Goal: Task Accomplishment & Management: Use online tool/utility

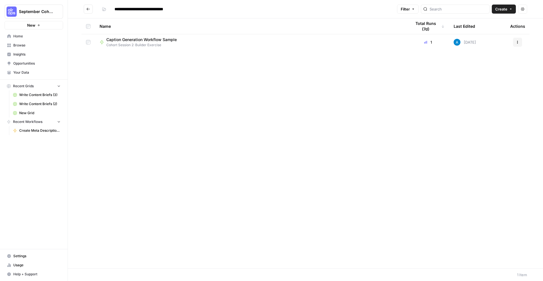
click at [171, 40] on span "Caption Generation Workflow Sample" at bounding box center [141, 40] width 70 height 6
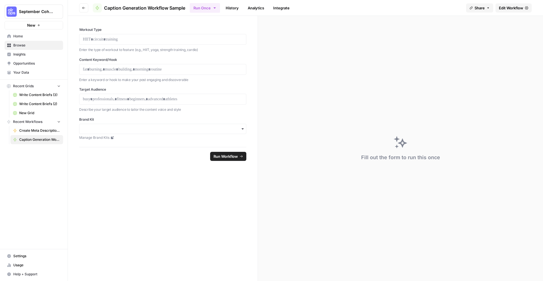
click at [84, 8] on icon "button" at bounding box center [83, 7] width 3 height 3
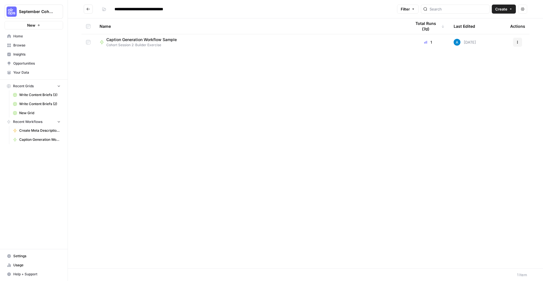
click at [89, 8] on icon "Go back" at bounding box center [88, 9] width 4 height 4
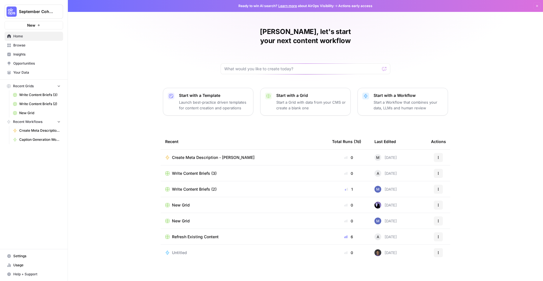
click at [35, 86] on button "Recent Grids" at bounding box center [34, 86] width 59 height 8
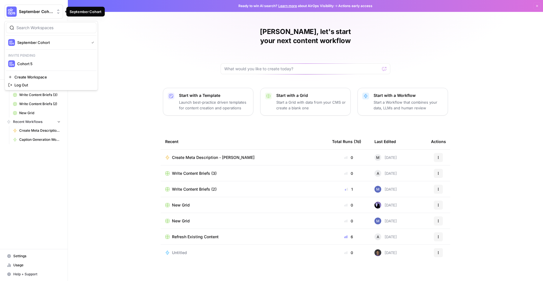
click at [51, 11] on span "September Cohort" at bounding box center [36, 12] width 34 height 6
click at [19, 42] on span "September Cohort" at bounding box center [52, 43] width 70 height 6
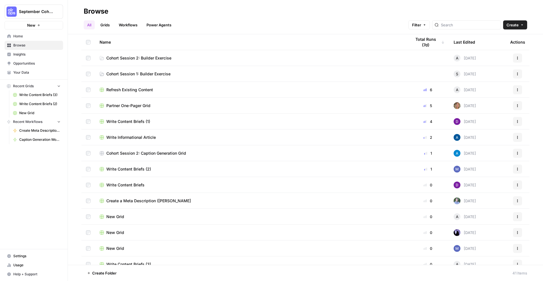
click at [234, 56] on link "Cohort Session 2: Builder Exercise" at bounding box center [251, 58] width 303 height 6
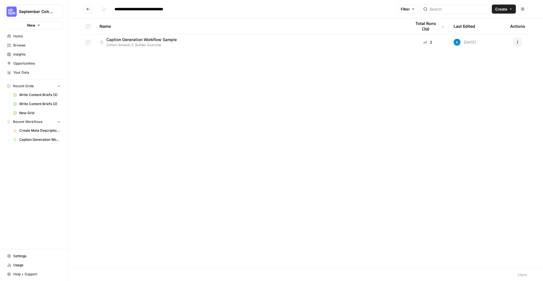
click at [88, 8] on icon "Go back" at bounding box center [88, 9] width 4 height 4
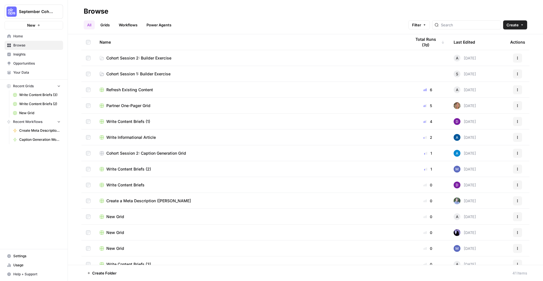
click at [160, 57] on span "Cohort Session 2: Builder Exercise" at bounding box center [138, 58] width 65 height 6
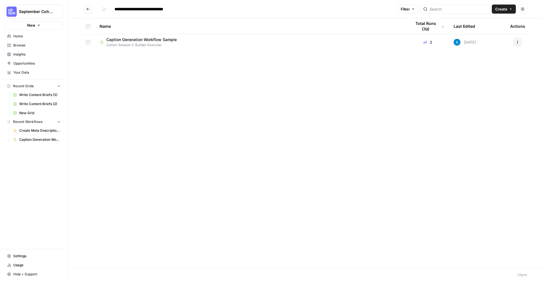
click at [508, 9] on button "Create" at bounding box center [504, 9] width 24 height 9
click at [486, 30] on span "Workflow" at bounding box center [493, 30] width 32 height 6
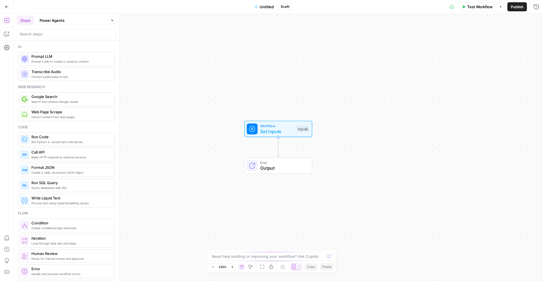
click at [111, 20] on icon "button" at bounding box center [112, 20] width 3 height 3
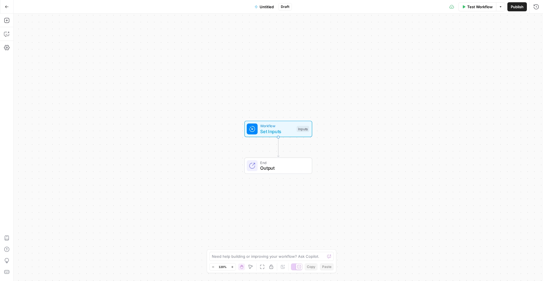
click at [262, 8] on span "Untitled" at bounding box center [267, 7] width 14 height 6
click at [50, 44] on input "Name" at bounding box center [67, 43] width 94 height 6
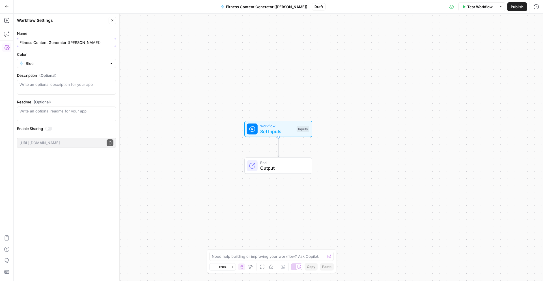
type input "Fitness Content Generator (Marie)"
click at [33, 63] on input "Color" at bounding box center [66, 64] width 81 height 6
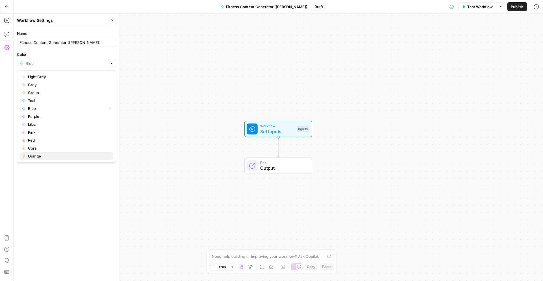
click at [36, 156] on span "Orange" at bounding box center [68, 156] width 81 height 6
type input "Orange"
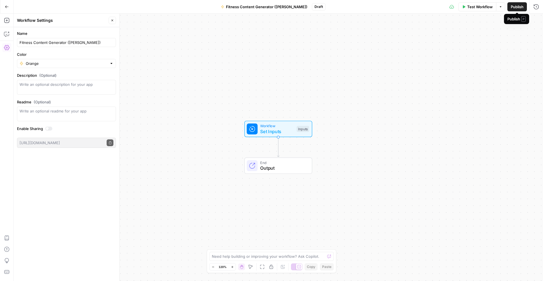
click at [518, 7] on span "Publish" at bounding box center [517, 7] width 13 height 6
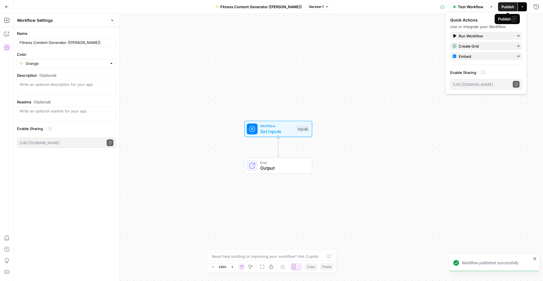
click at [512, 9] on button "Publish" at bounding box center [508, 6] width 20 height 9
click at [382, 37] on div "Workflow Set Inputs Inputs End Output" at bounding box center [279, 147] width 530 height 267
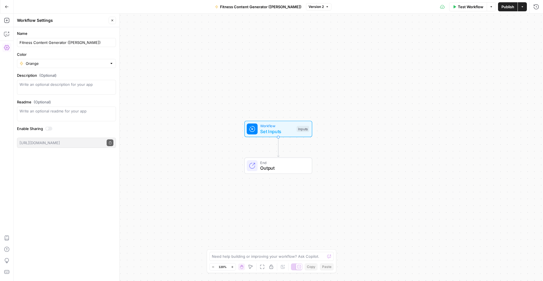
click at [114, 20] on button "Close" at bounding box center [112, 20] width 7 height 7
click at [7, 7] on icon "button" at bounding box center [7, 7] width 4 height 4
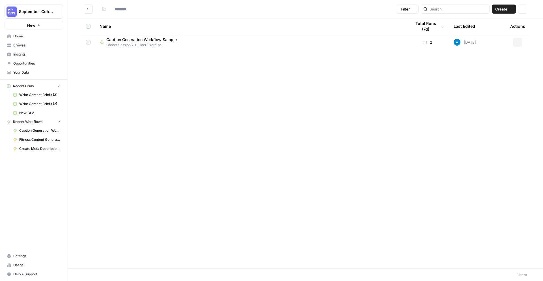
type input "**********"
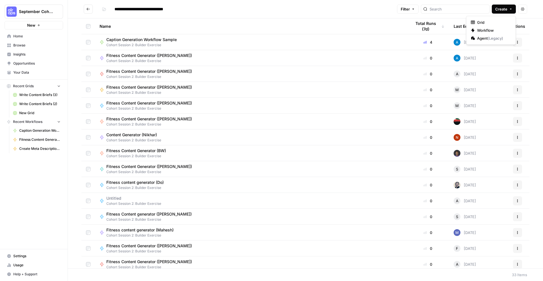
click at [512, 10] on icon "button" at bounding box center [510, 8] width 3 height 3
click at [495, 24] on span "Grid" at bounding box center [493, 23] width 32 height 6
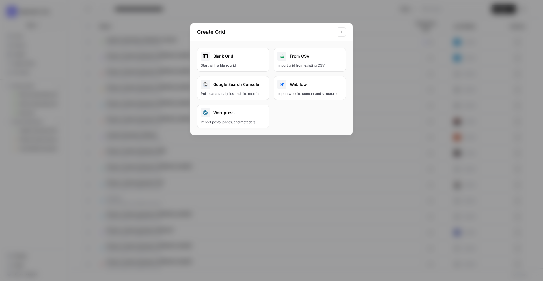
click at [233, 61] on link "Blank Grid Start with a blank grid" at bounding box center [233, 60] width 72 height 24
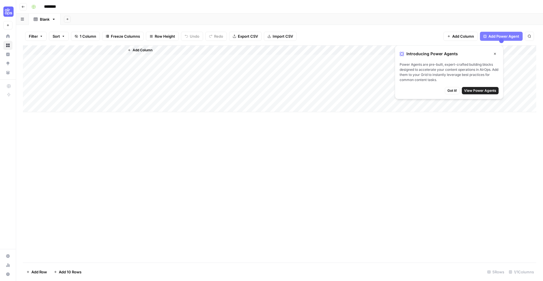
click at [64, 5] on input "********" at bounding box center [58, 6] width 32 height 9
type input "*"
type input "**********"
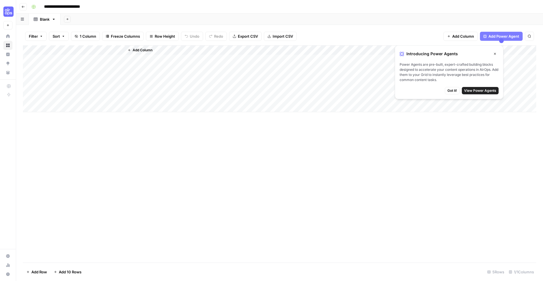
click at [70, 21] on button "Add Sheet" at bounding box center [67, 19] width 7 height 7
click at [97, 67] on span "CSV" at bounding box center [96, 67] width 42 height 6
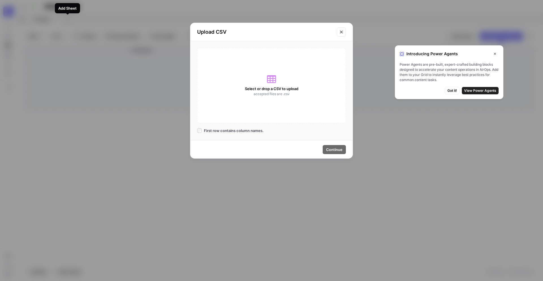
click at [276, 91] on span "Select or drop a CSV to upload" at bounding box center [271, 89] width 53 height 6
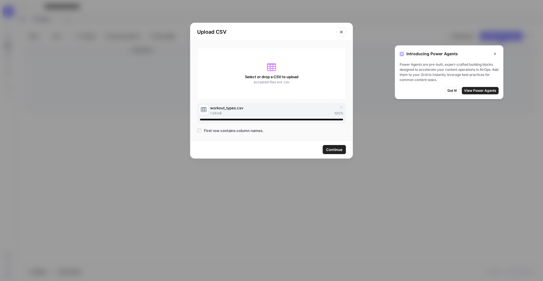
click at [336, 149] on span "Continue" at bounding box center [334, 150] width 16 height 6
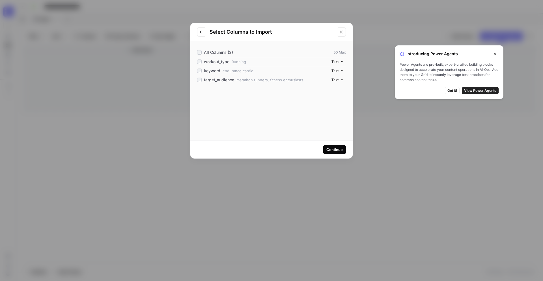
click at [340, 154] on div "Continue" at bounding box center [271, 149] width 162 height 18
click at [337, 150] on div "Continue" at bounding box center [334, 150] width 16 height 6
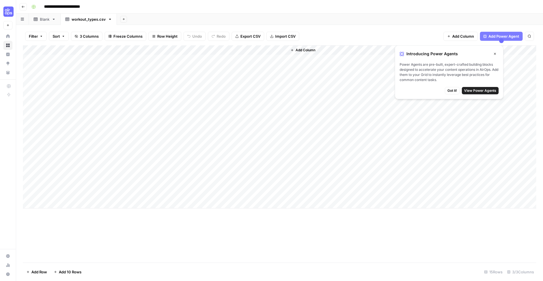
click at [448, 91] on span "Got it!" at bounding box center [453, 90] width 10 height 5
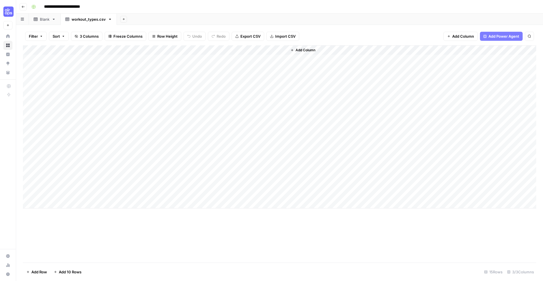
click at [124, 19] on icon "button" at bounding box center [123, 19] width 3 height 3
click at [153, 11] on header "**********" at bounding box center [279, 7] width 527 height 14
click at [269, 35] on button "Import CSV" at bounding box center [282, 36] width 33 height 9
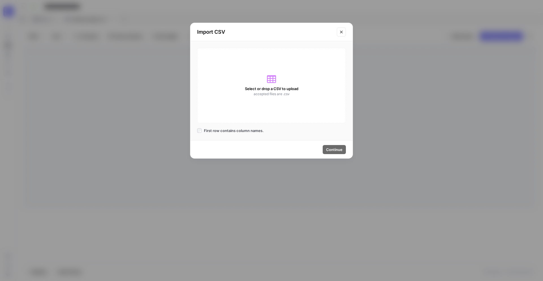
click at [255, 87] on span "Select or drop a CSV to upload" at bounding box center [271, 89] width 53 height 6
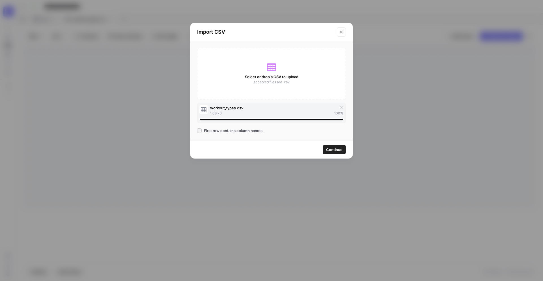
click at [333, 147] on span "Continue" at bounding box center [334, 150] width 16 height 6
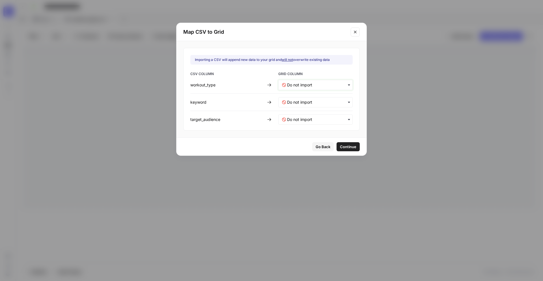
click at [301, 85] on input "text" at bounding box center [318, 85] width 62 height 6
click at [299, 128] on span "Create new column" at bounding box center [302, 130] width 31 height 5
click at [306, 102] on input "text" at bounding box center [318, 102] width 62 height 6
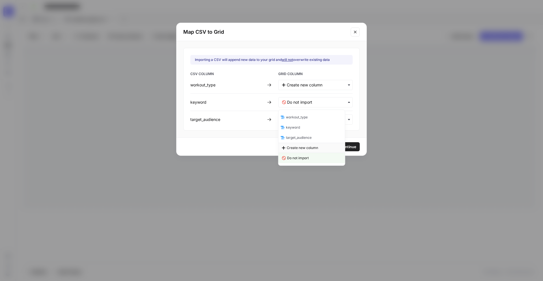
click at [301, 143] on div "Create new column" at bounding box center [312, 148] width 66 height 10
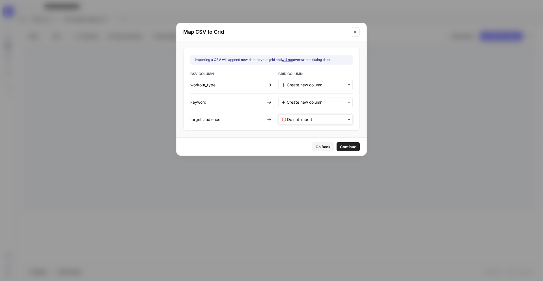
click at [309, 122] on input "text" at bounding box center [318, 120] width 62 height 6
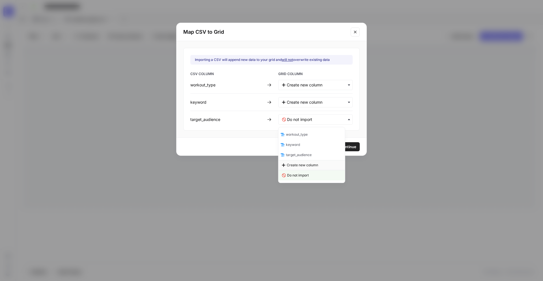
click at [306, 162] on span "Create new column" at bounding box center [302, 164] width 31 height 5
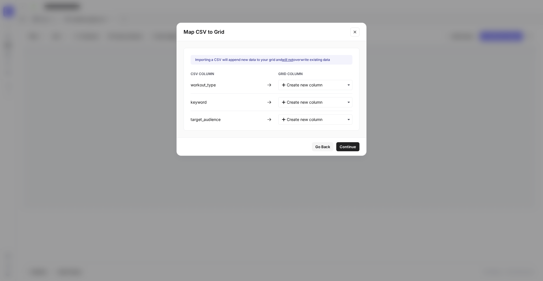
click at [340, 144] on span "Continue" at bounding box center [348, 147] width 16 height 6
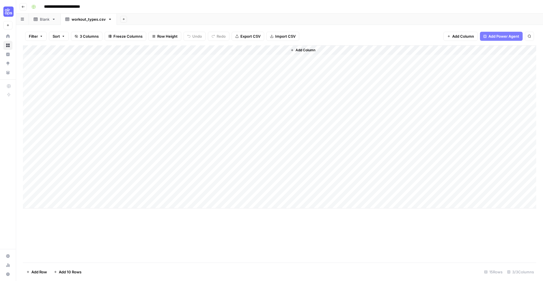
click at [58, 6] on input "**********" at bounding box center [69, 6] width 54 height 9
click at [58, 7] on input "**********" at bounding box center [69, 6] width 54 height 9
type input "**********"
click at [119, 51] on div "Add Column" at bounding box center [279, 126] width 513 height 163
click at [464, 36] on span "Add Column" at bounding box center [463, 36] width 22 height 6
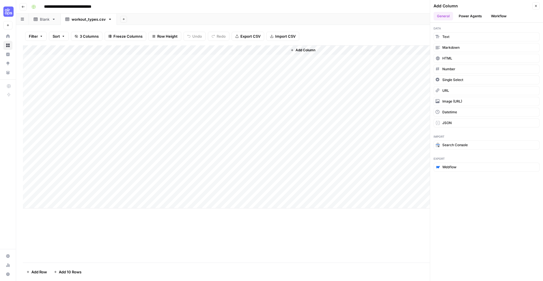
click at [499, 18] on button "Workflow" at bounding box center [499, 16] width 22 height 8
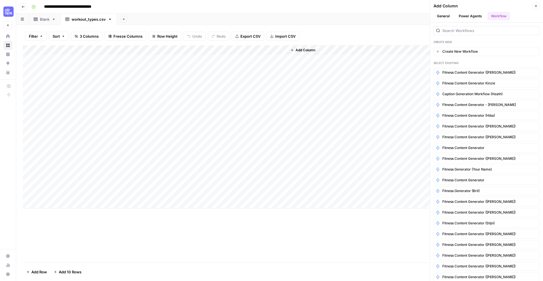
click at [466, 34] on div at bounding box center [487, 30] width 106 height 9
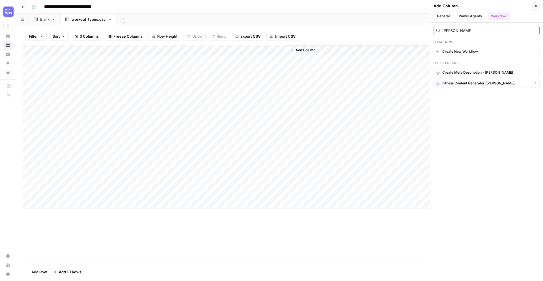
type input "Marie"
click at [470, 84] on span "Fitness Content Generator ([PERSON_NAME])" at bounding box center [478, 83] width 73 height 5
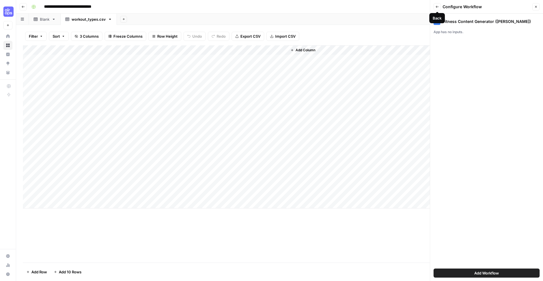
click at [435, 8] on button "Back" at bounding box center [437, 6] width 7 height 7
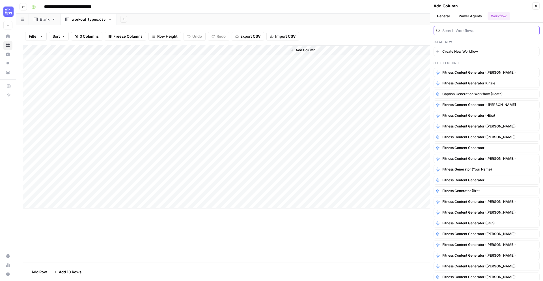
click at [457, 31] on input "search" at bounding box center [489, 31] width 95 height 6
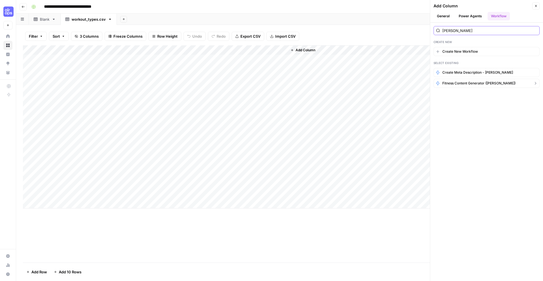
type input "Marie"
click at [457, 81] on span "Fitness Content Generator ([PERSON_NAME])" at bounding box center [478, 83] width 73 height 5
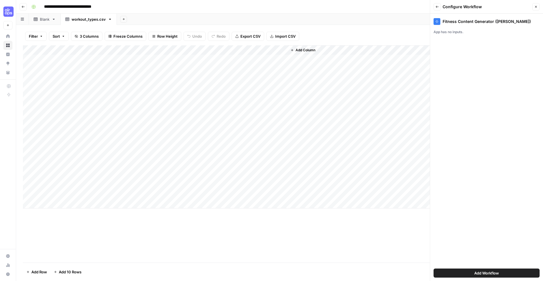
click at [438, 6] on icon "button" at bounding box center [437, 6] width 3 height 3
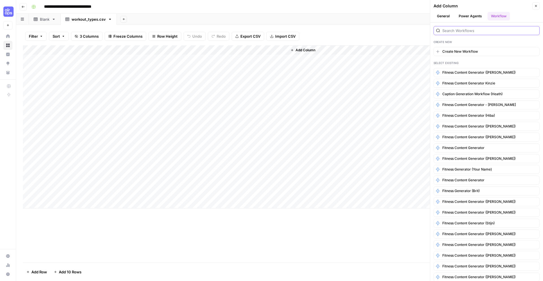
click at [455, 32] on input "search" at bounding box center [489, 31] width 95 height 6
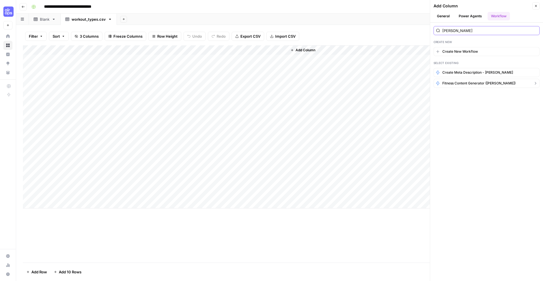
type input "Marie"
click at [493, 85] on span "Fitness Content Generator ([PERSON_NAME])" at bounding box center [478, 83] width 73 height 5
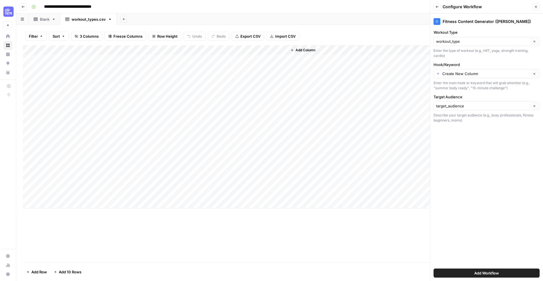
click at [491, 274] on span "Add Workflow" at bounding box center [486, 273] width 25 height 6
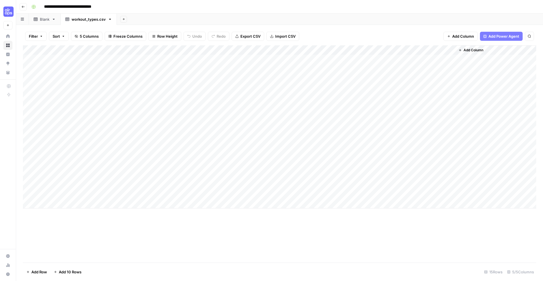
click at [375, 59] on div "Add Column" at bounding box center [279, 126] width 513 height 163
click at [412, 59] on div "Add Column" at bounding box center [279, 126] width 513 height 163
drag, startPoint x: 396, startPoint y: 49, endPoint x: 361, endPoint y: 50, distance: 35.1
click at [362, 50] on div "Add Column" at bounding box center [279, 126] width 513 height 163
click at [305, 59] on div "Add Column" at bounding box center [279, 126] width 513 height 163
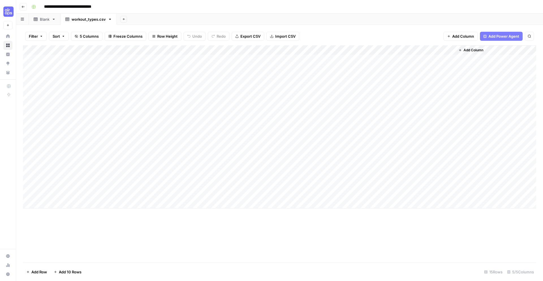
click at [166, 57] on div "Add Column" at bounding box center [279, 126] width 513 height 163
click at [298, 59] on div "Add Column" at bounding box center [279, 126] width 513 height 163
click at [360, 49] on div "Add Column" at bounding box center [279, 126] width 513 height 163
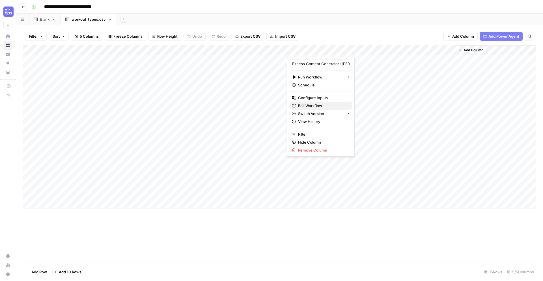
click at [323, 103] on span "Edit Workflow" at bounding box center [323, 106] width 50 height 6
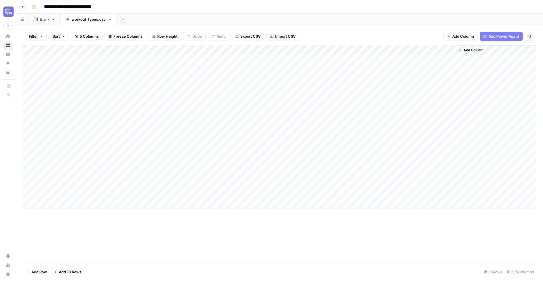
click at [302, 60] on div "Add Column" at bounding box center [279, 126] width 513 height 163
click at [316, 59] on div "Add Column" at bounding box center [279, 126] width 513 height 163
click at [363, 60] on div at bounding box center [330, 59] width 87 height 10
click at [369, 49] on div "Add Column" at bounding box center [279, 126] width 513 height 163
click at [326, 60] on div "Add Column" at bounding box center [279, 126] width 513 height 163
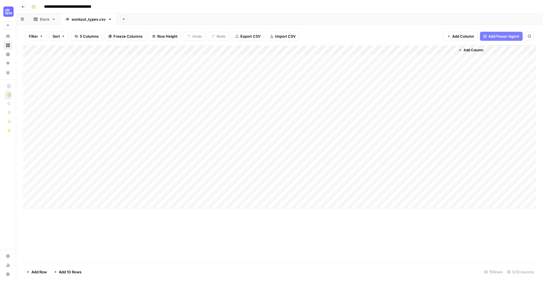
click at [319, 57] on div "Add Column" at bounding box center [279, 126] width 513 height 163
click at [81, 59] on div "Add Column" at bounding box center [279, 126] width 513 height 163
click at [153, 50] on div "Add Column" at bounding box center [279, 126] width 513 height 163
click at [156, 50] on div at bounding box center [165, 50] width 82 height 11
drag, startPoint x: 182, startPoint y: 50, endPoint x: 154, endPoint y: 53, distance: 28.6
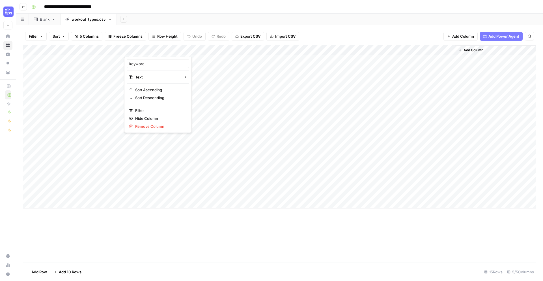
click at [154, 53] on div at bounding box center [165, 50] width 82 height 11
drag, startPoint x: 75, startPoint y: 260, endPoint x: 58, endPoint y: 87, distance: 173.4
click at [75, 260] on div "Add Column" at bounding box center [279, 153] width 513 height 217
click at [41, 53] on div "Add Column" at bounding box center [279, 126] width 513 height 163
click at [34, 49] on div "Add Column" at bounding box center [279, 126] width 513 height 163
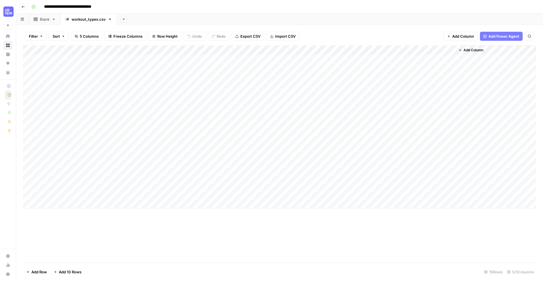
drag, startPoint x: 74, startPoint y: 49, endPoint x: 157, endPoint y: 53, distance: 83.8
click at [157, 53] on div "Add Column" at bounding box center [279, 126] width 513 height 163
click at [319, 59] on div "Add Column" at bounding box center [279, 126] width 513 height 163
click at [85, 58] on div "Add Column" at bounding box center [279, 126] width 513 height 163
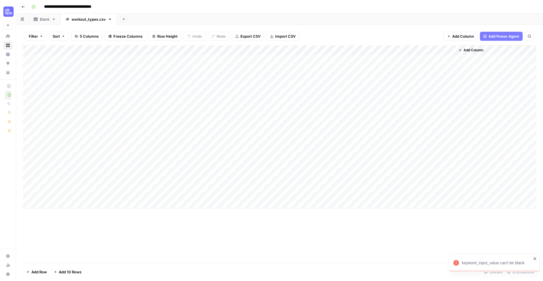
click at [101, 83] on div "Add Column" at bounding box center [279, 126] width 513 height 163
click at [317, 59] on div "Add Column" at bounding box center [279, 126] width 513 height 163
click at [332, 59] on div at bounding box center [330, 59] width 87 height 10
click at [329, 70] on div "Add Column" at bounding box center [279, 126] width 513 height 163
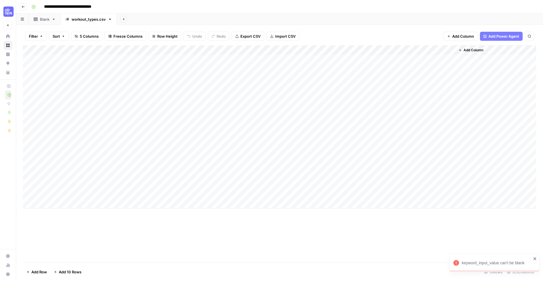
click at [312, 60] on div "Add Column" at bounding box center [279, 126] width 513 height 163
click at [336, 46] on div "Add Column" at bounding box center [279, 126] width 513 height 163
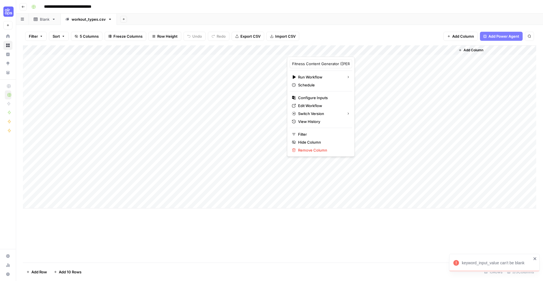
click at [369, 51] on div at bounding box center [330, 50] width 87 height 11
click at [358, 78] on span "All Rows" at bounding box center [359, 79] width 36 height 6
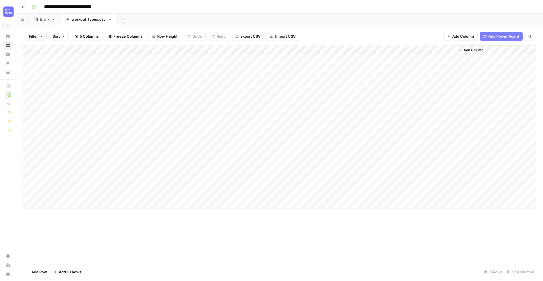
click at [368, 50] on div "Add Column" at bounding box center [279, 126] width 513 height 163
click at [317, 64] on div "Add Column" at bounding box center [279, 126] width 513 height 163
click at [293, 59] on div "Add Column" at bounding box center [279, 126] width 513 height 163
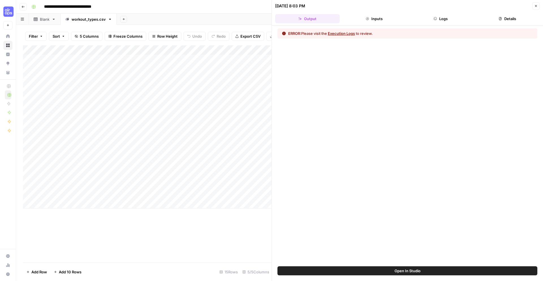
click at [341, 31] on button "Execution Logs" at bounding box center [341, 34] width 27 height 6
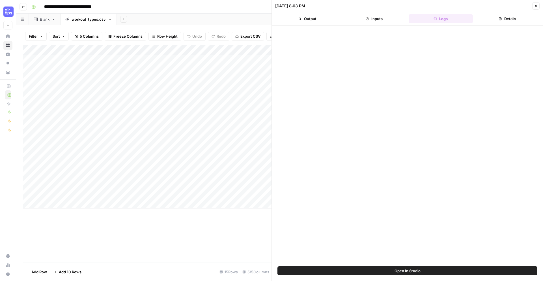
click at [399, 268] on span "Open In Studio" at bounding box center [408, 271] width 26 height 6
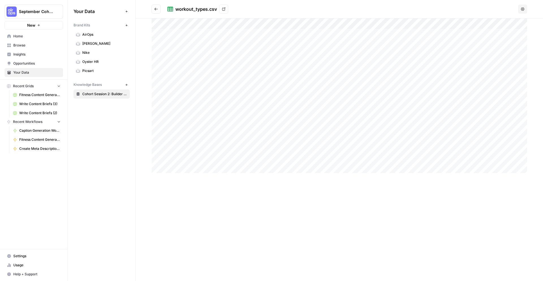
click at [524, 9] on icon "button" at bounding box center [522, 8] width 3 height 3
click at [219, 8] on link "View" at bounding box center [223, 9] width 9 height 9
click at [19, 36] on span "Home" at bounding box center [36, 36] width 47 height 5
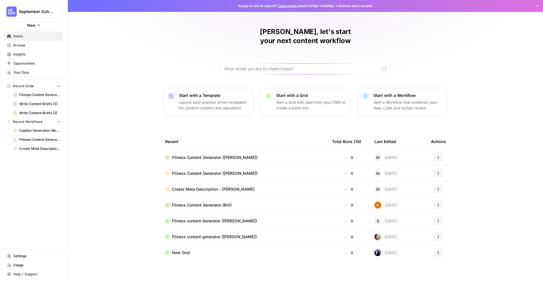
click at [274, 170] on div "Fitness Content Generator ([PERSON_NAME])" at bounding box center [244, 173] width 158 height 6
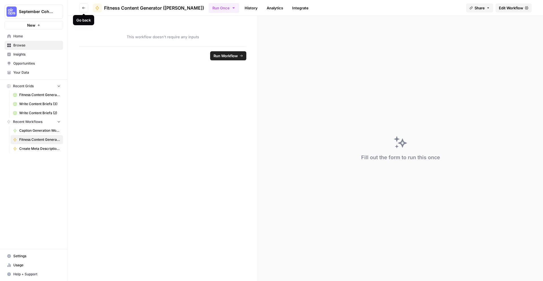
click at [85, 6] on icon "button" at bounding box center [83, 7] width 3 height 3
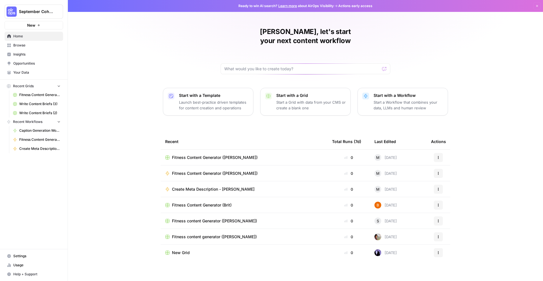
click at [438, 174] on icon "button" at bounding box center [438, 174] width 1 height 1
click at [448, 184] on span "Edit in Studio" at bounding box center [467, 185] width 45 height 6
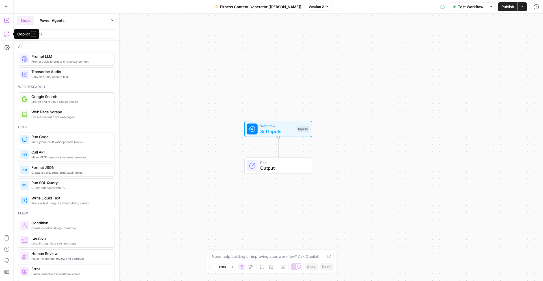
click at [7, 35] on icon "button" at bounding box center [7, 34] width 6 height 6
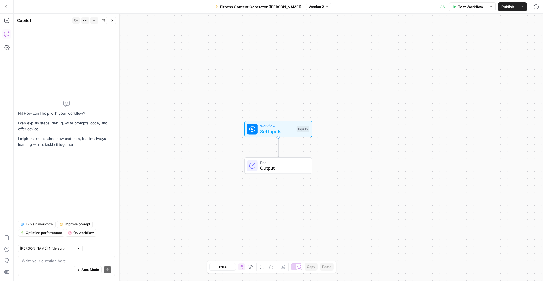
click at [56, 257] on div "Write your question here Auto Mode Send" at bounding box center [66, 265] width 97 height 21
click at [56, 260] on textarea at bounding box center [66, 261] width 89 height 6
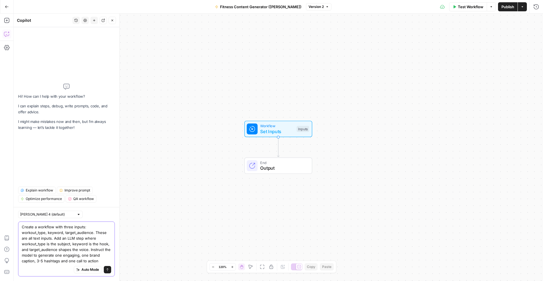
type textarea "Create a workflow with three inputs: workout_type, keyword, target_audience. Th…"
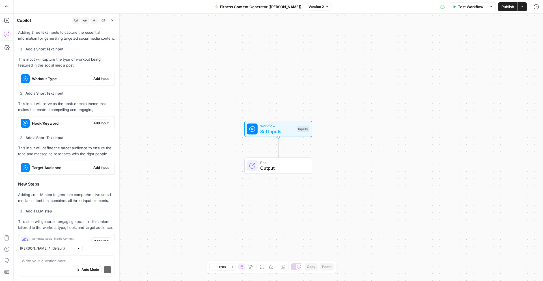
scroll to position [177, 0]
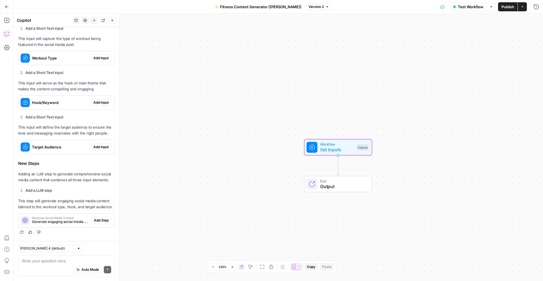
click at [103, 58] on span "Add Input" at bounding box center [100, 57] width 15 height 5
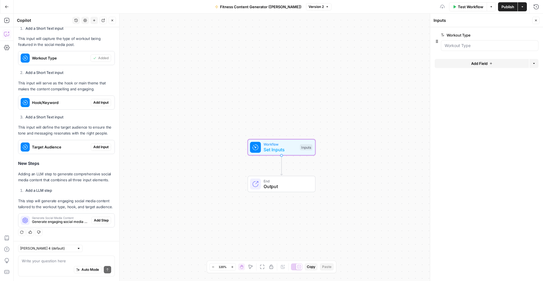
click at [101, 105] on button "Add Input" at bounding box center [101, 102] width 20 height 7
click at [102, 146] on span "Add Input" at bounding box center [100, 146] width 15 height 5
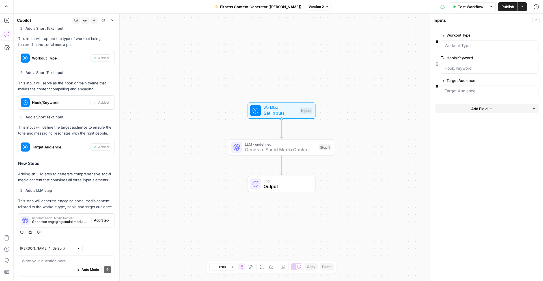
drag, startPoint x: 102, startPoint y: 218, endPoint x: 100, endPoint y: 186, distance: 32.0
click at [102, 218] on span "Add Step" at bounding box center [101, 220] width 15 height 5
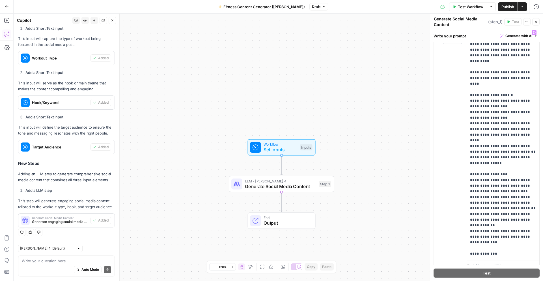
scroll to position [0, 0]
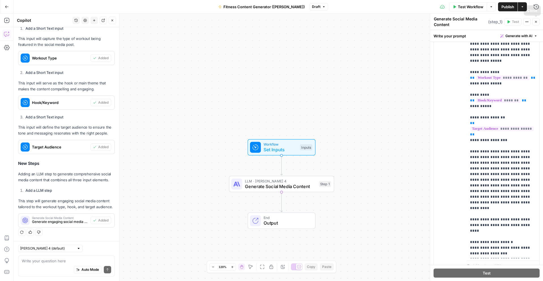
click at [536, 23] on button "Close" at bounding box center [535, 21] width 7 height 7
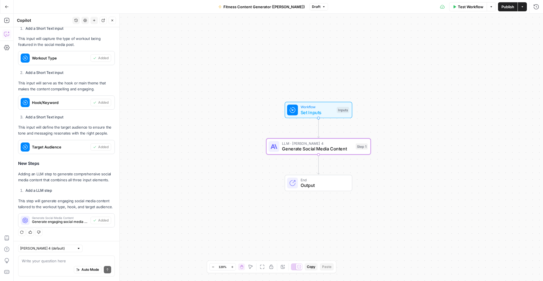
click at [54, 218] on span "Generate Social Media Content" at bounding box center [60, 217] width 56 height 3
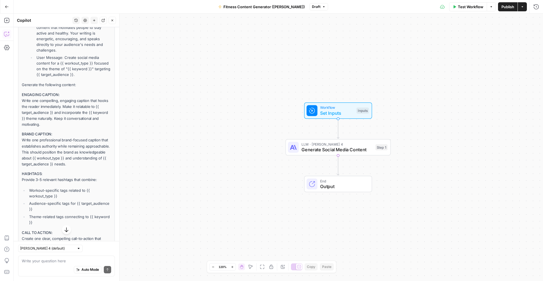
scroll to position [478, 0]
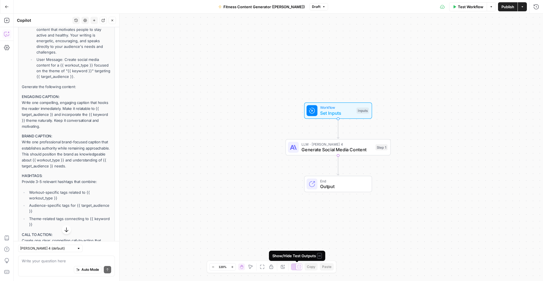
click at [300, 267] on icon at bounding box center [299, 266] width 4 height 4
click at [295, 266] on icon at bounding box center [294, 266] width 4 height 4
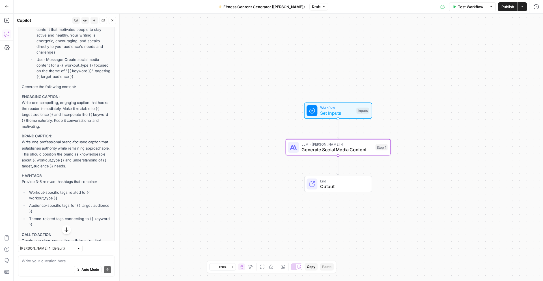
scroll to position [0, 0]
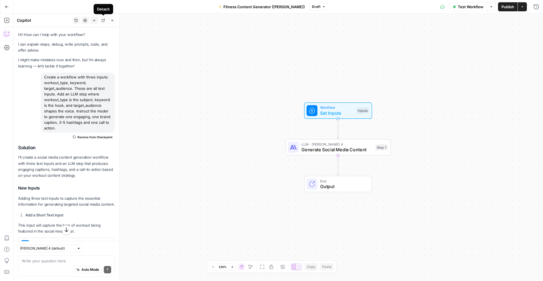
click at [102, 21] on icon "button" at bounding box center [103, 20] width 3 height 3
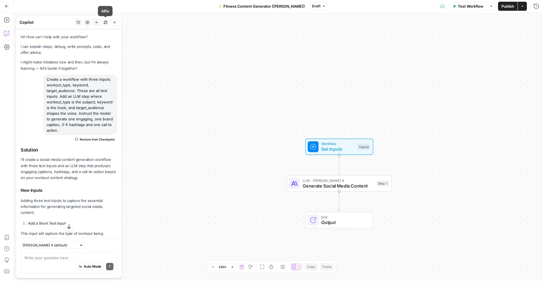
click at [104, 23] on icon "button" at bounding box center [104, 23] width 1 height 1
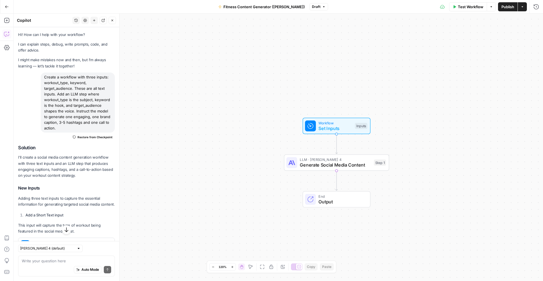
click at [337, 124] on span "Workflow" at bounding box center [336, 122] width 34 height 5
click at [462, 45] on Type "Workout Type" at bounding box center [490, 46] width 90 height 6
click at [464, 45] on Type "Workout Type" at bounding box center [490, 46] width 90 height 6
click at [464, 46] on Type "Workout Type" at bounding box center [490, 46] width 90 height 6
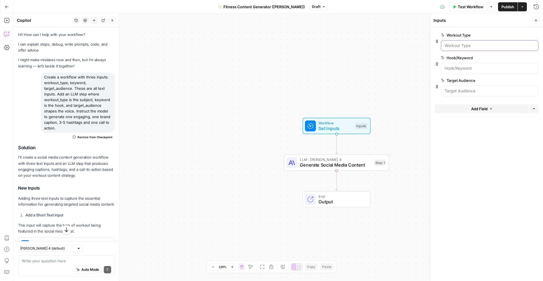
click at [477, 44] on Type "Workout Type" at bounding box center [490, 46] width 90 height 6
click at [446, 48] on div at bounding box center [490, 45] width 98 height 11
click at [446, 48] on Type "Workout Type" at bounding box center [490, 46] width 90 height 6
click at [464, 47] on Type "Workout Type" at bounding box center [490, 46] width 90 height 6
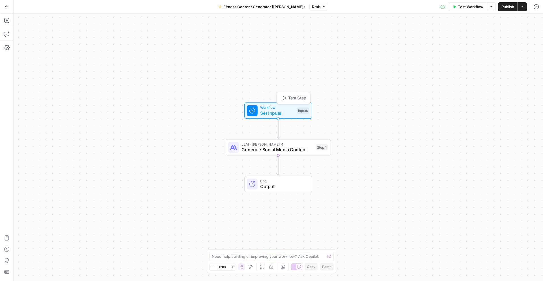
click at [282, 112] on span "Set Inputs" at bounding box center [277, 112] width 34 height 7
click at [461, 49] on div at bounding box center [490, 45] width 98 height 11
click at [462, 46] on Type "Workout Type" at bounding box center [490, 46] width 90 height 6
drag, startPoint x: 462, startPoint y: 46, endPoint x: 472, endPoint y: 46, distance: 9.6
click at [468, 46] on Type "Workout Type" at bounding box center [490, 46] width 90 height 6
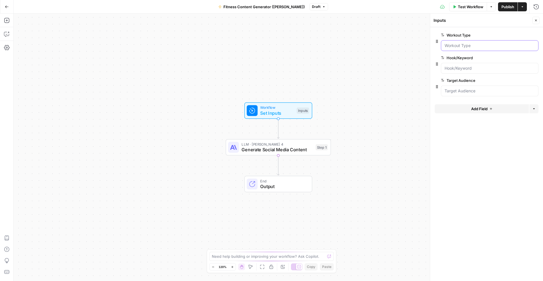
click at [503, 45] on Type "Workout Type" at bounding box center [490, 46] width 90 height 6
click at [520, 35] on span "edit field" at bounding box center [517, 35] width 12 height 5
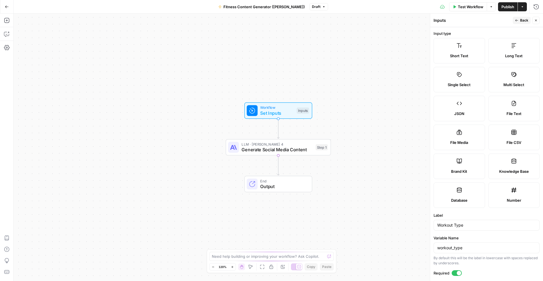
click at [469, 48] on label "Short Text" at bounding box center [459, 50] width 51 height 25
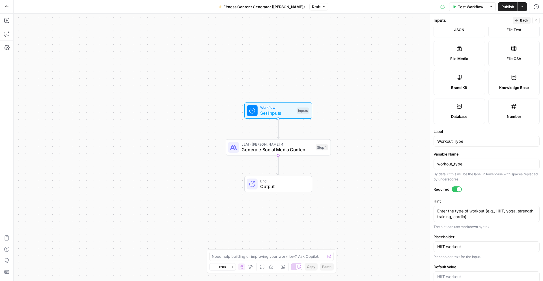
scroll to position [96, 0]
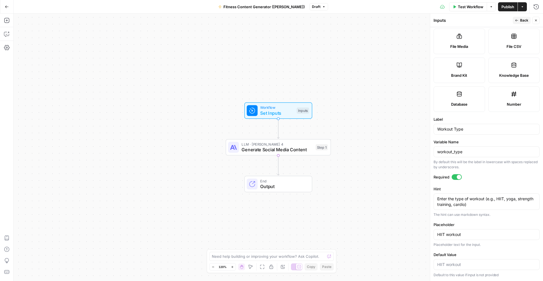
click at [534, 21] on button "Close" at bounding box center [535, 20] width 7 height 7
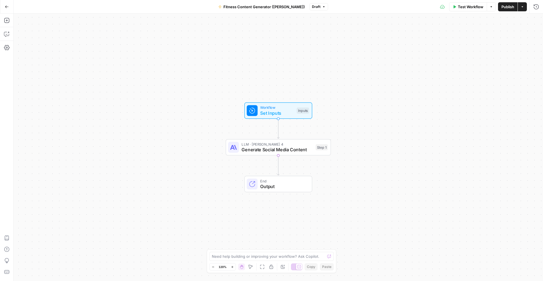
click at [283, 110] on span "Set Inputs" at bounding box center [277, 112] width 34 height 7
click at [470, 43] on Type "Workout Type" at bounding box center [490, 46] width 90 height 6
click at [504, 44] on Type "Workout Type" at bounding box center [490, 46] width 90 height 6
click at [488, 47] on Type "Workout Type" at bounding box center [490, 46] width 90 height 6
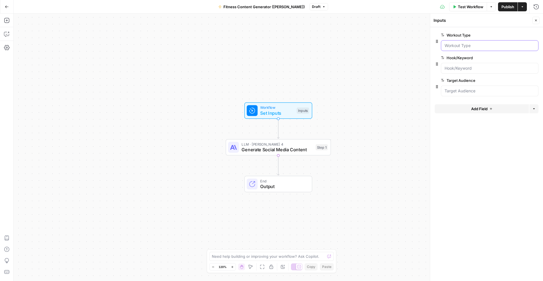
click at [436, 40] on icon "button" at bounding box center [437, 41] width 5 height 5
drag, startPoint x: 437, startPoint y: 41, endPoint x: 434, endPoint y: 40, distance: 3.1
click at [455, 44] on Type "Workout Type" at bounding box center [490, 46] width 90 height 6
click at [522, 34] on span "edit field" at bounding box center [517, 35] width 12 height 5
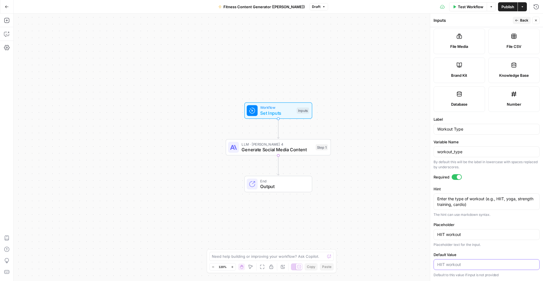
click at [466, 264] on input "Default Value" at bounding box center [486, 264] width 99 height 6
type input "hiit workout"
click at [519, 21] on button "Back" at bounding box center [522, 20] width 18 height 7
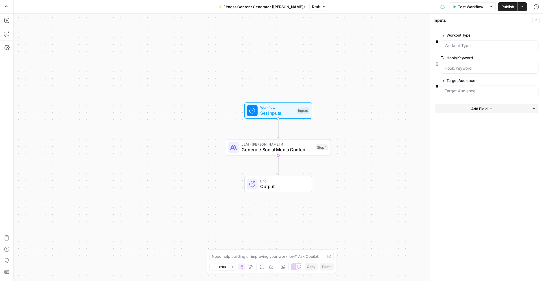
click at [534, 20] on button "Close" at bounding box center [535, 20] width 7 height 7
click at [294, 96] on span "Test Step" at bounding box center [297, 98] width 18 height 6
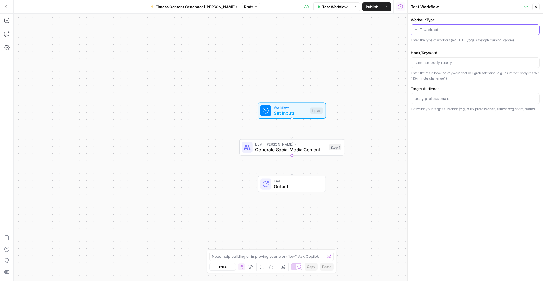
click at [423, 32] on input "Workout Type" at bounding box center [475, 30] width 121 height 6
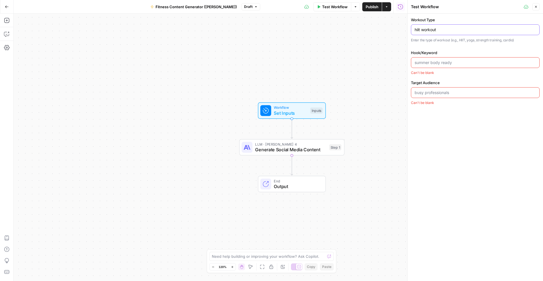
type input "hiit workout"
click at [427, 58] on div at bounding box center [475, 62] width 129 height 11
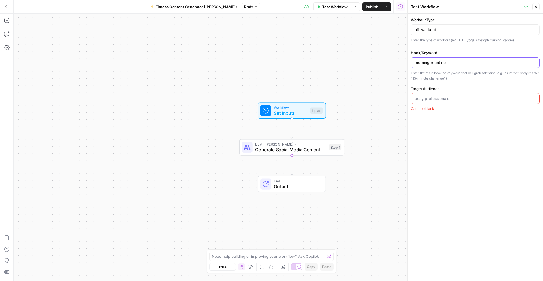
type input "morning rountine"
click at [446, 98] on input "Target Audience" at bounding box center [475, 99] width 121 height 6
type input "busy professionals"
click at [482, 64] on input "morning rountine" at bounding box center [475, 63] width 121 height 6
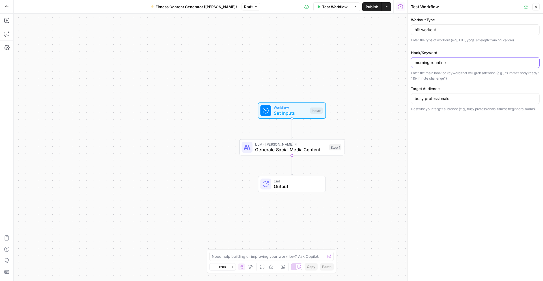
click at [482, 64] on input "morning rountine" at bounding box center [475, 63] width 121 height 6
type input "morning routine"
click at [388, 73] on div "Workflow Set Inputs Inputs LLM · Claude Sonnet 4 Generate Social Media Content …" at bounding box center [211, 147] width 394 height 267
click at [526, 7] on icon at bounding box center [526, 7] width 5 height 4
click at [538, 7] on button "Close" at bounding box center [535, 6] width 7 height 7
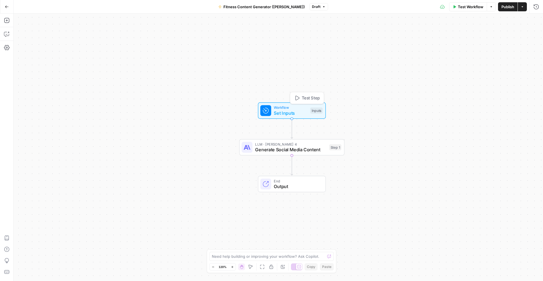
click at [317, 98] on span "Test Step" at bounding box center [311, 98] width 18 height 6
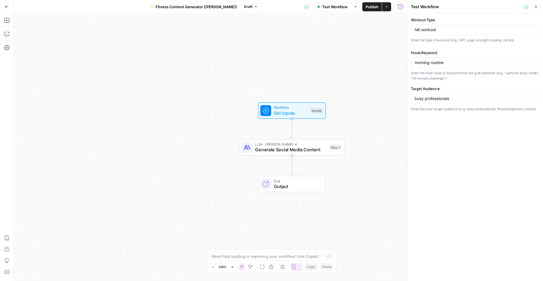
click at [536, 5] on icon "button" at bounding box center [535, 6] width 3 height 3
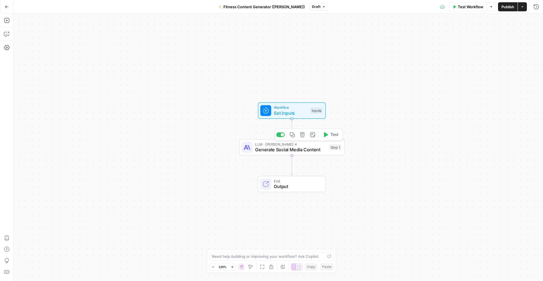
click at [312, 150] on span "Generate Social Media Content" at bounding box center [290, 149] width 71 height 7
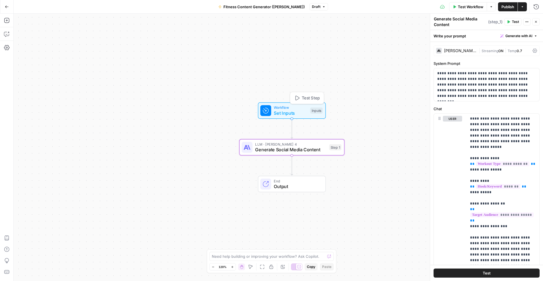
click at [283, 111] on span "Set Inputs" at bounding box center [291, 112] width 34 height 7
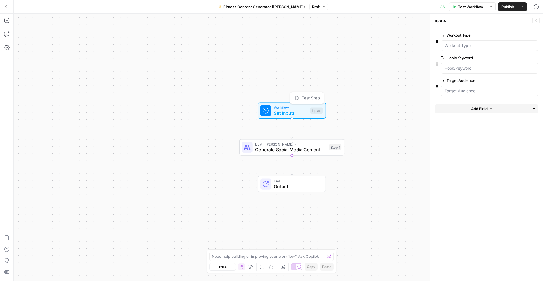
click at [311, 96] on span "Test Step" at bounding box center [311, 98] width 18 height 6
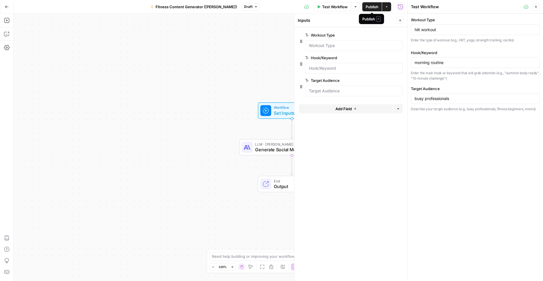
click at [373, 6] on span "Publish" at bounding box center [372, 7] width 13 height 6
click at [535, 7] on icon "button" at bounding box center [535, 6] width 3 height 3
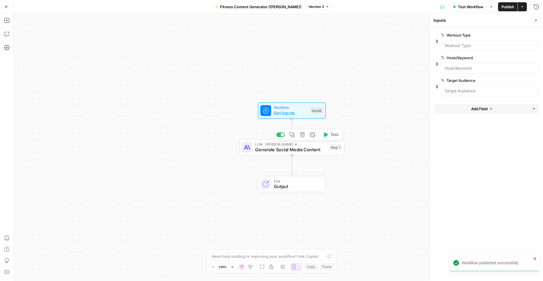
click at [300, 149] on span "Generate Social Media Content" at bounding box center [290, 149] width 71 height 7
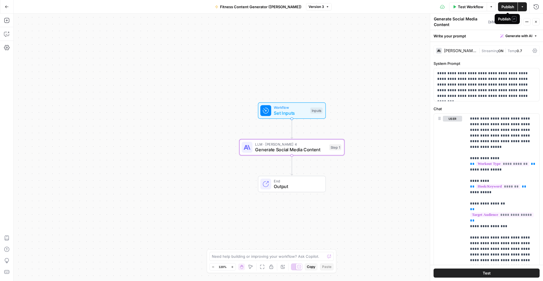
click at [509, 7] on span "Publish" at bounding box center [508, 7] width 13 height 6
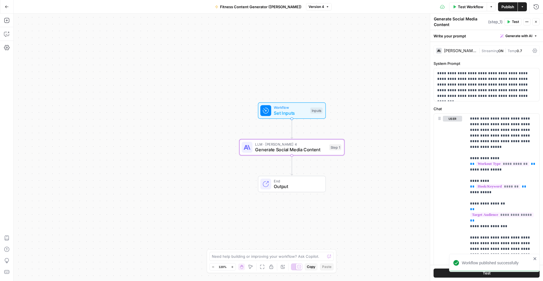
click at [283, 191] on div "End Output" at bounding box center [292, 184] width 68 height 16
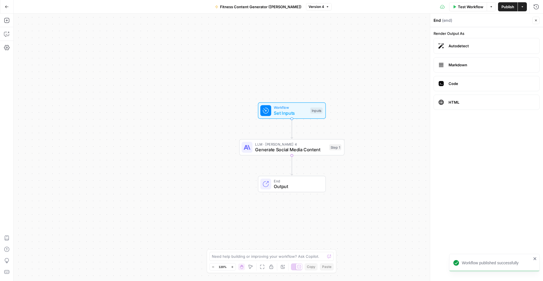
click at [534, 21] on button "Close" at bounding box center [535, 20] width 7 height 7
click at [505, 8] on span "Publish" at bounding box center [508, 7] width 13 height 6
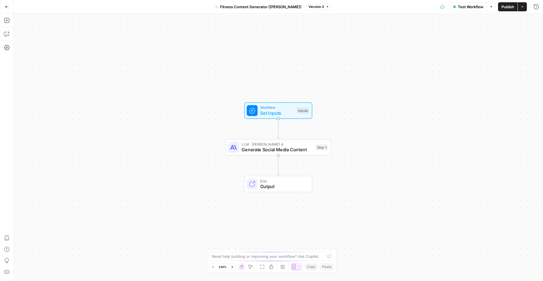
click at [272, 124] on div "Workflow Set Inputs Inputs LLM · [PERSON_NAME] 4 Generate Social Media Content …" at bounding box center [279, 147] width 530 height 267
click at [276, 114] on span "Set Inputs" at bounding box center [277, 112] width 34 height 7
click at [469, 41] on div at bounding box center [490, 45] width 98 height 11
click at [491, 46] on Type "Workout Type" at bounding box center [490, 46] width 90 height 6
click at [464, 48] on Type "Workout Type" at bounding box center [490, 46] width 90 height 6
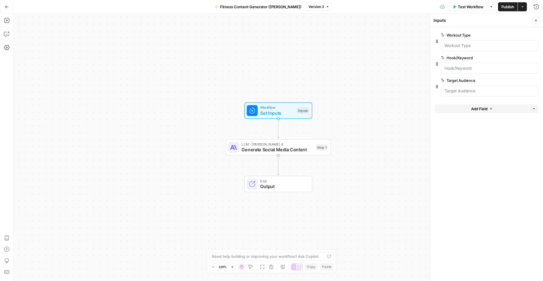
click at [522, 35] on span "edit field" at bounding box center [517, 35] width 12 height 5
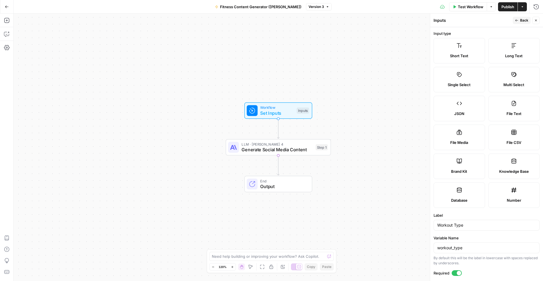
scroll to position [96, 0]
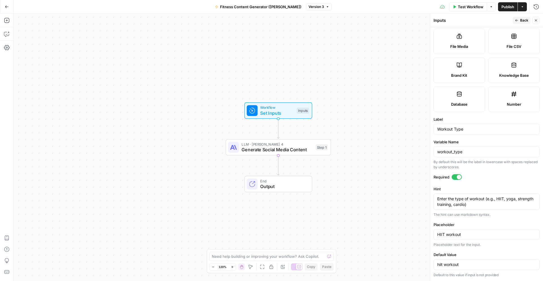
click at [536, 18] on button "Close" at bounding box center [535, 20] width 7 height 7
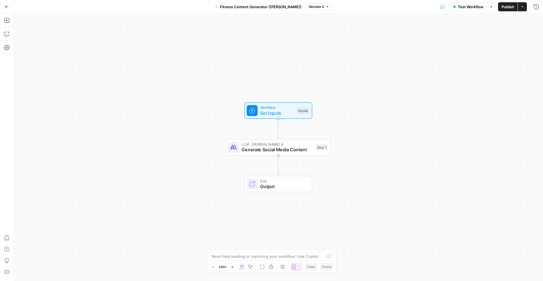
click at [279, 111] on span "Set Inputs" at bounding box center [277, 112] width 34 height 7
click at [277, 150] on span "Generate Social Media Content" at bounding box center [277, 149] width 71 height 7
type textarea "Generate Social Media Content"
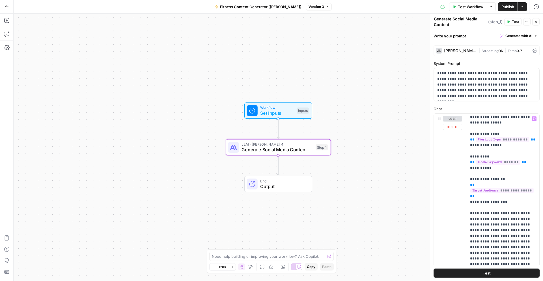
scroll to position [25, 0]
click at [300, 111] on div "Inputs" at bounding box center [303, 110] width 12 height 6
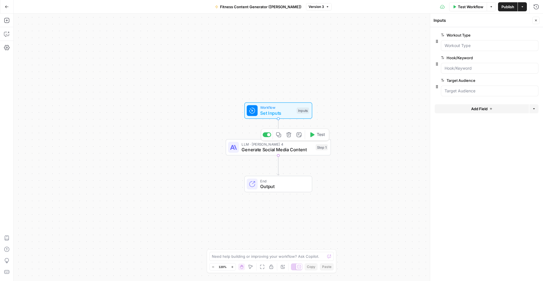
click at [297, 152] on span "Generate Social Media Content" at bounding box center [277, 149] width 71 height 7
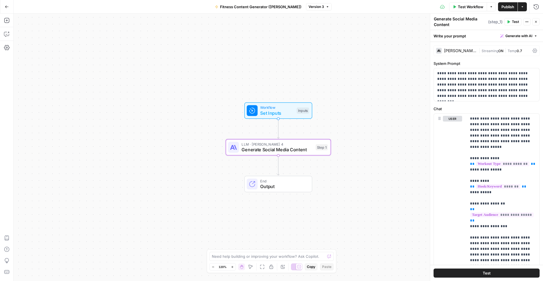
click at [467, 7] on span "Test Workflow" at bounding box center [470, 7] width 25 height 6
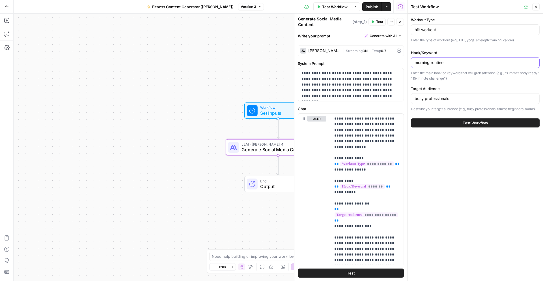
click at [435, 61] on input "morning routine" at bounding box center [475, 63] width 121 height 6
type input "morning motivation"
click at [477, 121] on span "Test Workflow" at bounding box center [475, 123] width 25 height 6
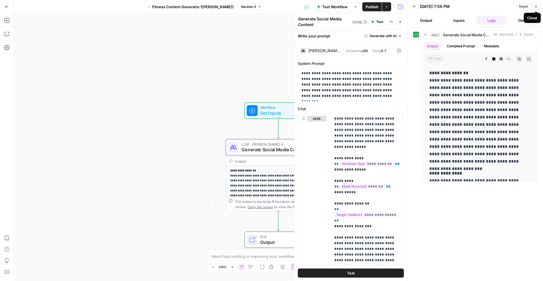
click at [536, 6] on icon "button" at bounding box center [535, 6] width 3 height 3
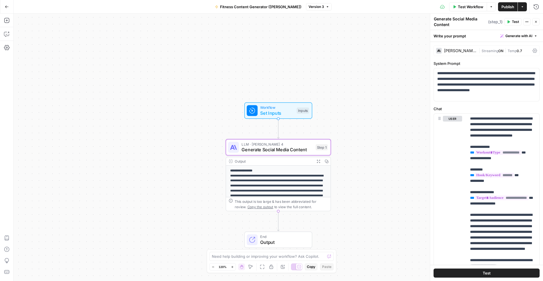
click at [292, 114] on span "Set Inputs" at bounding box center [277, 112] width 34 height 7
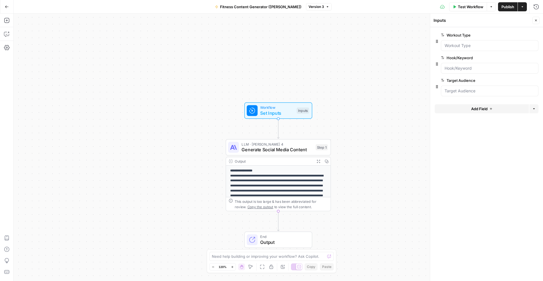
click at [475, 71] on div at bounding box center [490, 68] width 98 height 11
click at [515, 57] on span "edit field" at bounding box center [517, 57] width 12 height 5
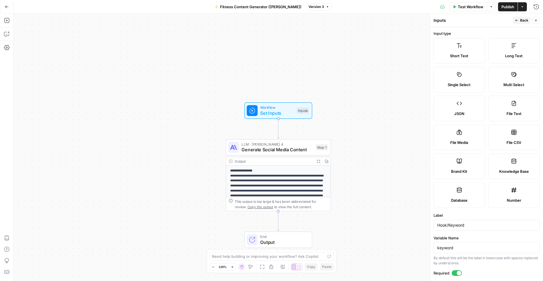
scroll to position [102, 0]
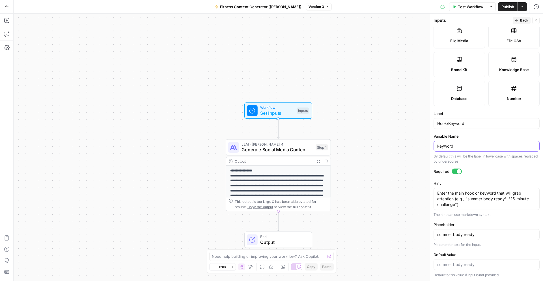
click at [465, 146] on input "keyword" at bounding box center [486, 146] width 99 height 6
type input "keyword"
click at [536, 21] on icon "button" at bounding box center [535, 20] width 3 height 3
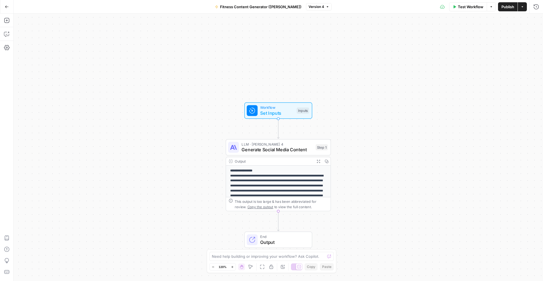
click at [511, 8] on span "Publish" at bounding box center [508, 7] width 13 height 6
